Goal: Transaction & Acquisition: Obtain resource

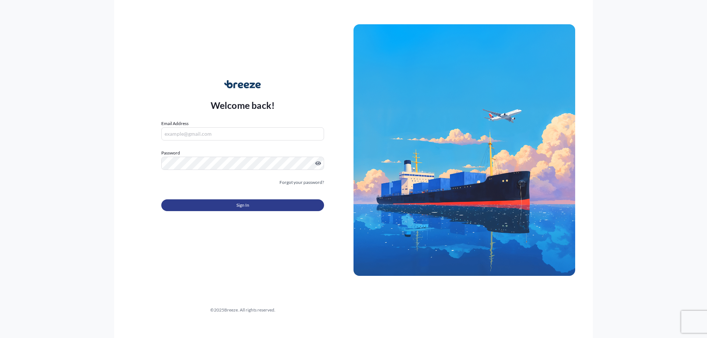
type input "[PERSON_NAME][EMAIL_ADDRESS][DOMAIN_NAME]"
click at [264, 203] on button "Sign In" at bounding box center [242, 206] width 163 height 12
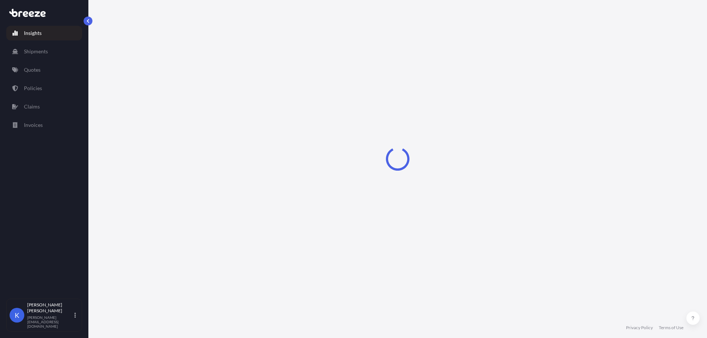
select select "2025"
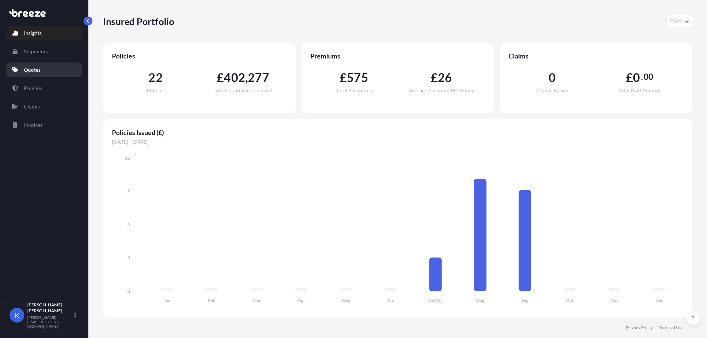
click at [57, 66] on link "Quotes" at bounding box center [44, 70] width 76 height 15
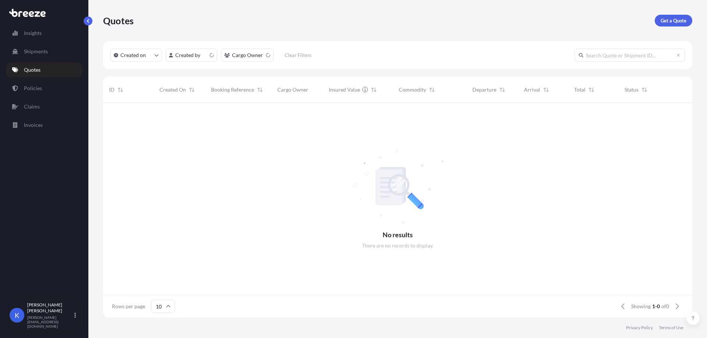
scroll to position [6, 6]
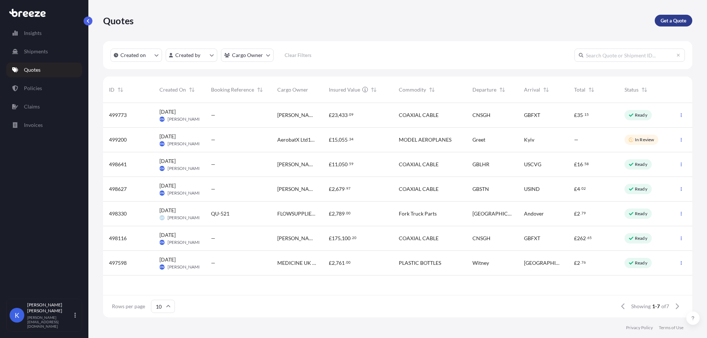
click at [669, 21] on p "Get a Quote" at bounding box center [674, 20] width 26 height 7
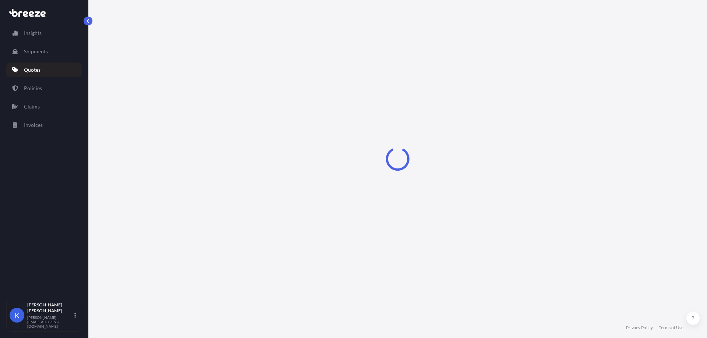
select select "Sea"
select select "1"
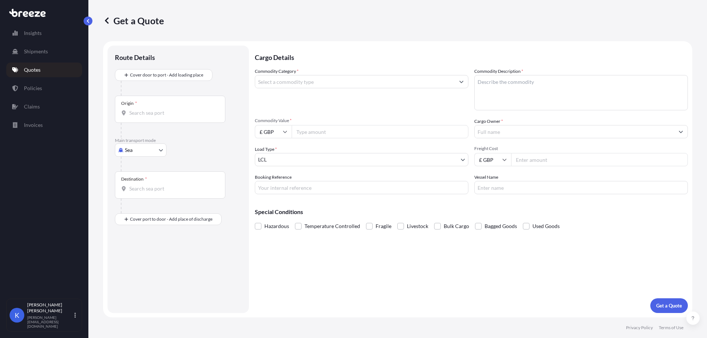
click at [327, 84] on input "Commodity Category *" at bounding box center [355, 81] width 200 height 13
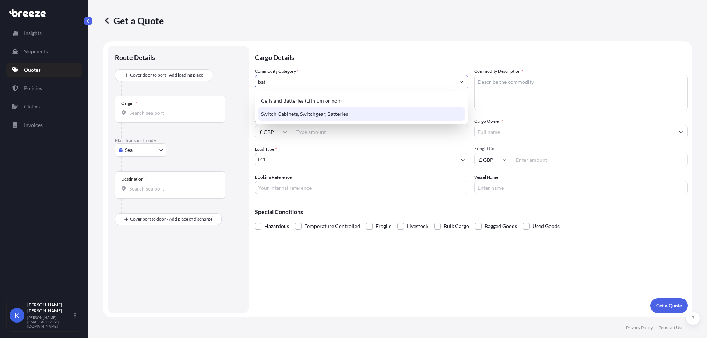
click at [343, 117] on div "Switch Cabinets, Switchgear, Batteries" at bounding box center [361, 114] width 207 height 13
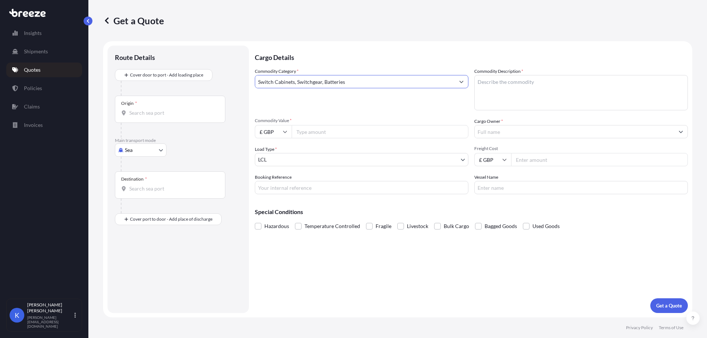
type input "Switch Cabinets, Switchgear, Batteries"
click at [151, 151] on body "140 options available. 51 options available. 10 options available. 1 option ava…" at bounding box center [353, 169] width 707 height 338
click at [146, 191] on div "Road" at bounding box center [141, 195] width 46 height 13
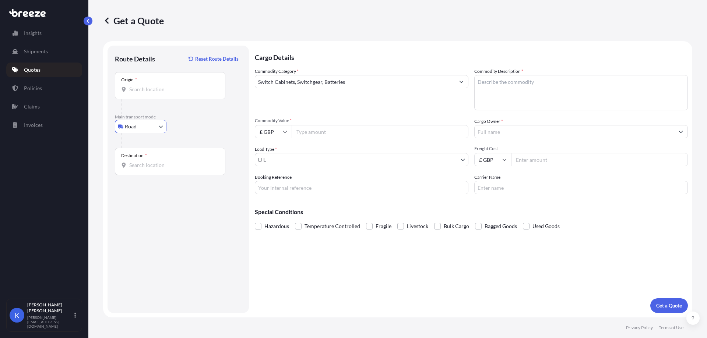
click at [151, 89] on input "Origin *" at bounding box center [172, 89] width 87 height 7
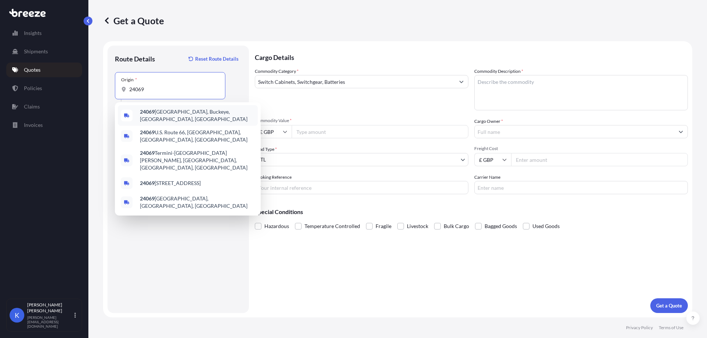
click at [131, 89] on input "24069" at bounding box center [172, 89] width 87 height 7
type input "9"
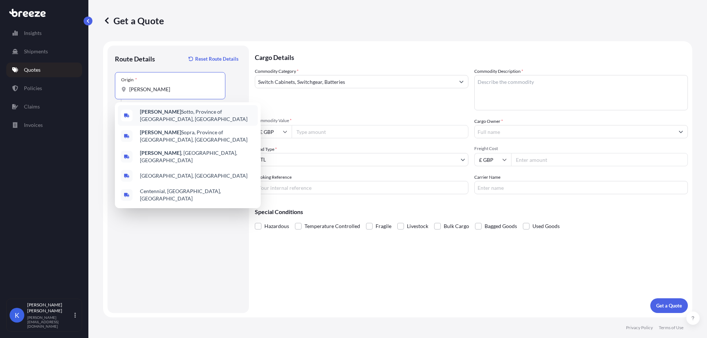
click at [195, 114] on span "[PERSON_NAME][GEOGRAPHIC_DATA], Province of [GEOGRAPHIC_DATA], [GEOGRAPHIC_DATA]" at bounding box center [197, 115] width 115 height 15
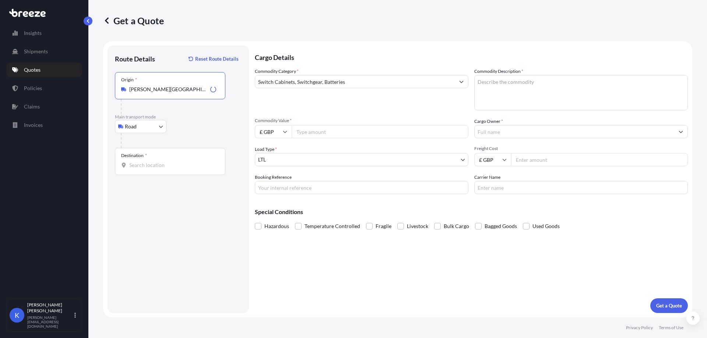
type input "[PERSON_NAME][GEOGRAPHIC_DATA], Province of [GEOGRAPHIC_DATA], [GEOGRAPHIC_DATA]"
click at [149, 162] on input "Destination *" at bounding box center [172, 165] width 87 height 7
click at [181, 193] on span "Kirkcaldy KY1 3PE , [GEOGRAPHIC_DATA]" at bounding box center [188, 189] width 97 height 7
type input "Kirkcaldy KY1 3PE, [GEOGRAPHIC_DATA]"
click at [528, 82] on textarea "Commodity Description *" at bounding box center [581, 92] width 214 height 35
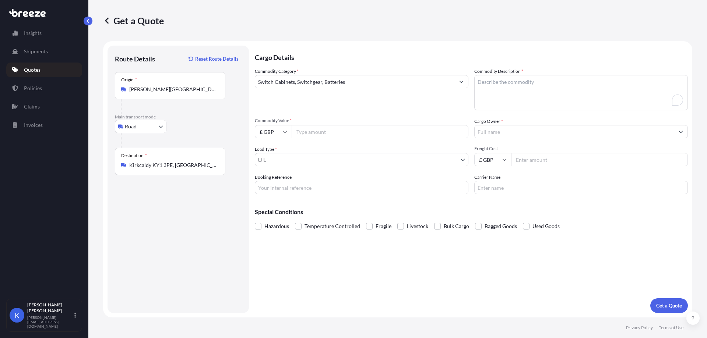
click at [541, 80] on textarea "Commodity Description *" at bounding box center [581, 92] width 214 height 35
drag, startPoint x: 541, startPoint y: 80, endPoint x: 479, endPoint y: 81, distance: 61.9
click at [479, 81] on textarea "motorsport equipment" at bounding box center [581, 92] width 214 height 35
type textarea "motorsport equipment"
click at [365, 131] on input "Commodity Value *" at bounding box center [380, 131] width 177 height 13
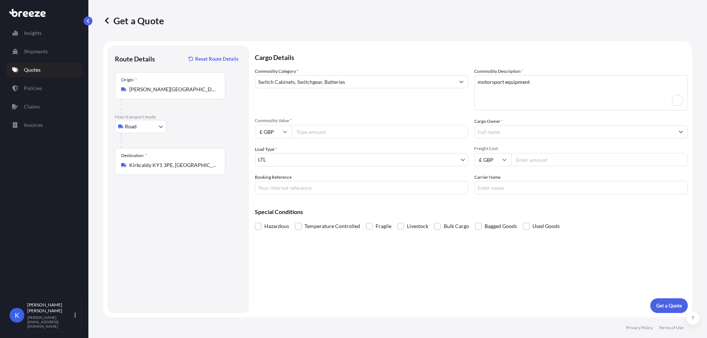
paste input "16.55"
drag, startPoint x: 311, startPoint y: 128, endPoint x: 268, endPoint y: 128, distance: 42.3
click at [270, 128] on div "£ GBP 16.55" at bounding box center [362, 131] width 214 height 13
paste input "25463.38"
type input "25463.38"
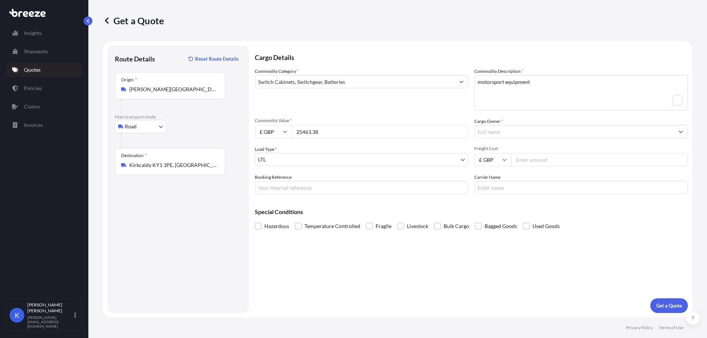
click at [501, 133] on input "Cargo Owner *" at bounding box center [575, 131] width 200 height 13
drag, startPoint x: 501, startPoint y: 133, endPoint x: 459, endPoint y: 131, distance: 42.4
click at [459, 131] on div "Commodity Category * Switch Cabinets, Switchgear, Batteries Commodity Descripti…" at bounding box center [471, 131] width 433 height 127
click at [531, 134] on input "mcg" at bounding box center [575, 131] width 200 height 13
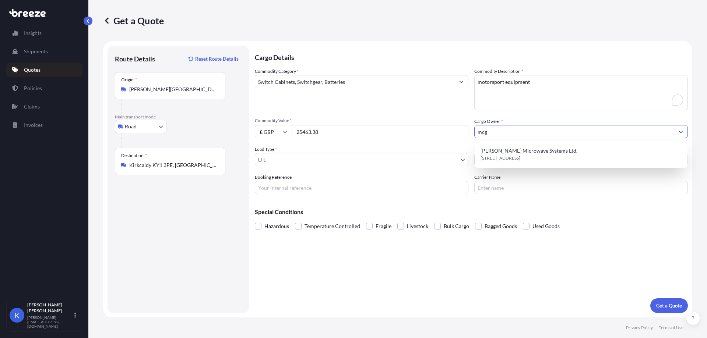
drag, startPoint x: 530, startPoint y: 134, endPoint x: 463, endPoint y: 142, distance: 67.5
click at [463, 142] on div "Commodity Category * Switch Cabinets, Switchgear, Batteries Commodity Descripti…" at bounding box center [471, 131] width 433 height 127
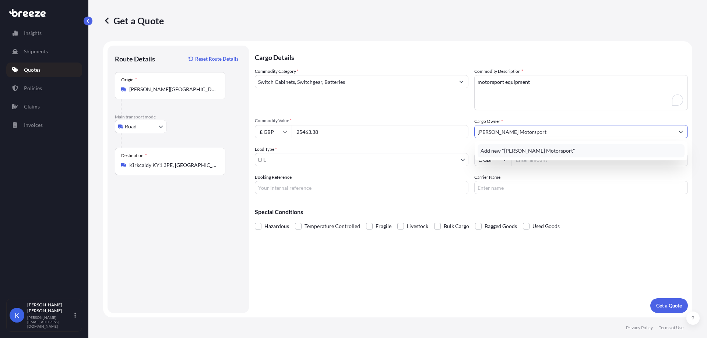
click at [545, 148] on span "Add new "[PERSON_NAME] Motorsport"" at bounding box center [527, 150] width 95 height 7
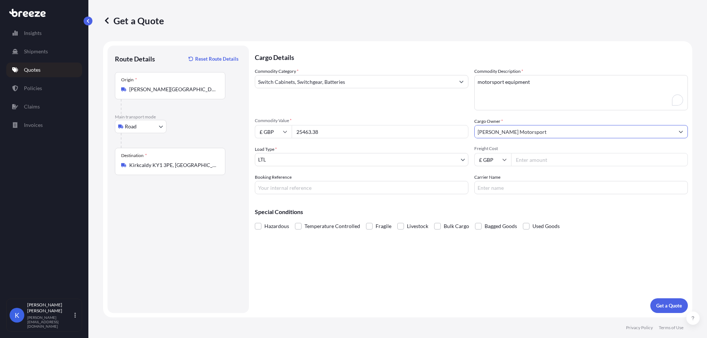
type input "[PERSON_NAME] Motorsport"
click at [568, 161] on input "Freight Cost" at bounding box center [599, 159] width 177 height 13
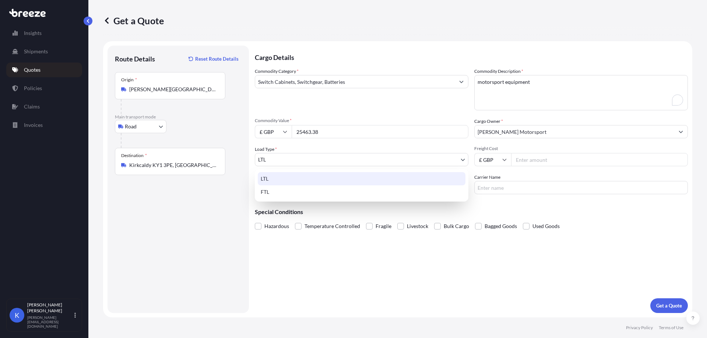
click at [394, 158] on body "0 options available. 1 option available. 0 options available. 1 option availabl…" at bounding box center [353, 169] width 707 height 338
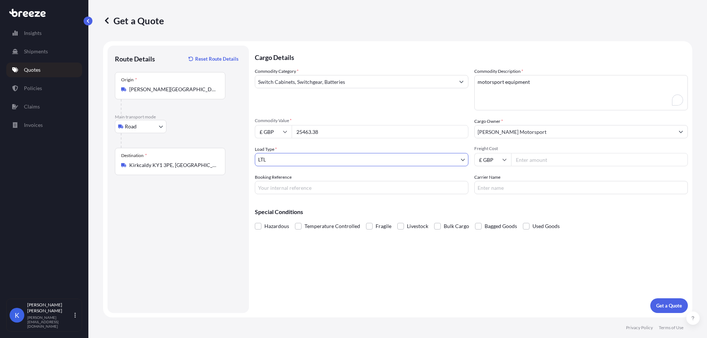
click at [573, 161] on input "Freight Cost" at bounding box center [599, 159] width 177 height 13
type input "466"
drag, startPoint x: 390, startPoint y: 183, endPoint x: 403, endPoint y: 183, distance: 13.3
click at [390, 183] on input "Booking Reference" at bounding box center [362, 187] width 214 height 13
click at [669, 314] on form "Route Details Reset Route Details Place of loading Road Road Rail Origin * [PER…" at bounding box center [397, 179] width 589 height 277
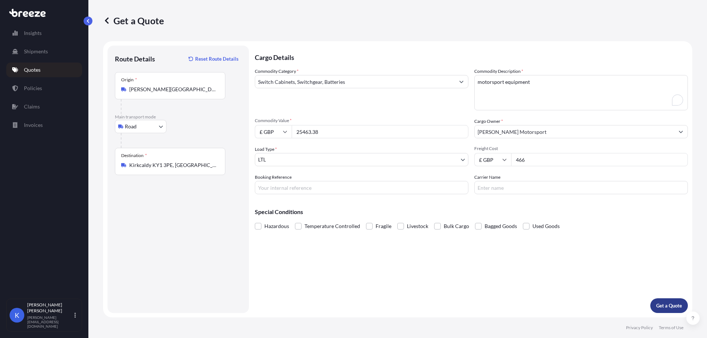
click at [670, 308] on p "Get a Quote" at bounding box center [669, 305] width 26 height 7
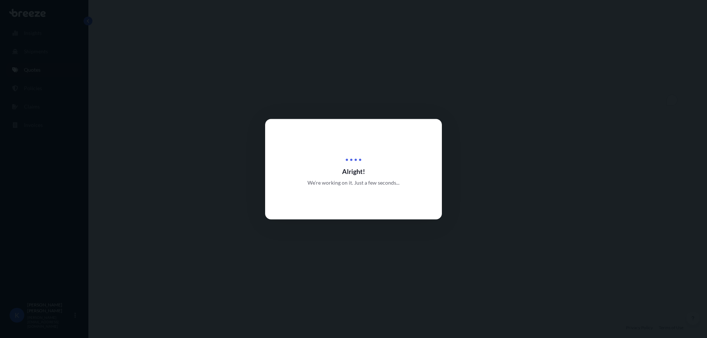
select select "Road"
select select "1"
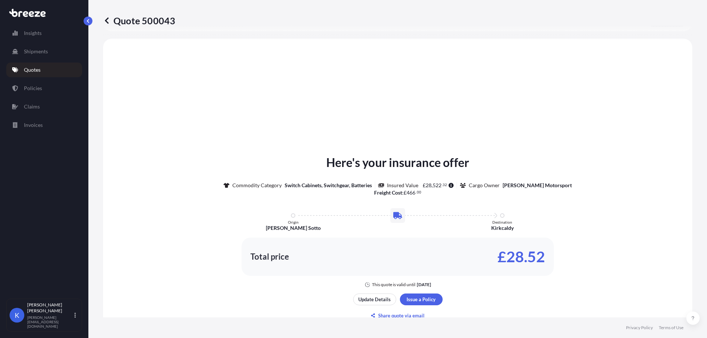
scroll to position [222, 0]
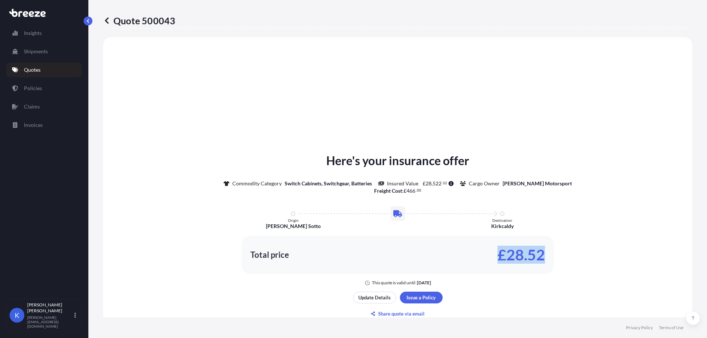
drag, startPoint x: 543, startPoint y: 251, endPoint x: 494, endPoint y: 247, distance: 49.2
click at [494, 247] on div "Total price £28.52" at bounding box center [398, 255] width 312 height 38
copy p "£28.52"
click at [466, 73] on div "Here's your insurance offer Commodity Category Switch Cabinets, Switchgear, Bat…" at bounding box center [397, 236] width 568 height 378
